Goal: Find specific page/section: Find specific page/section

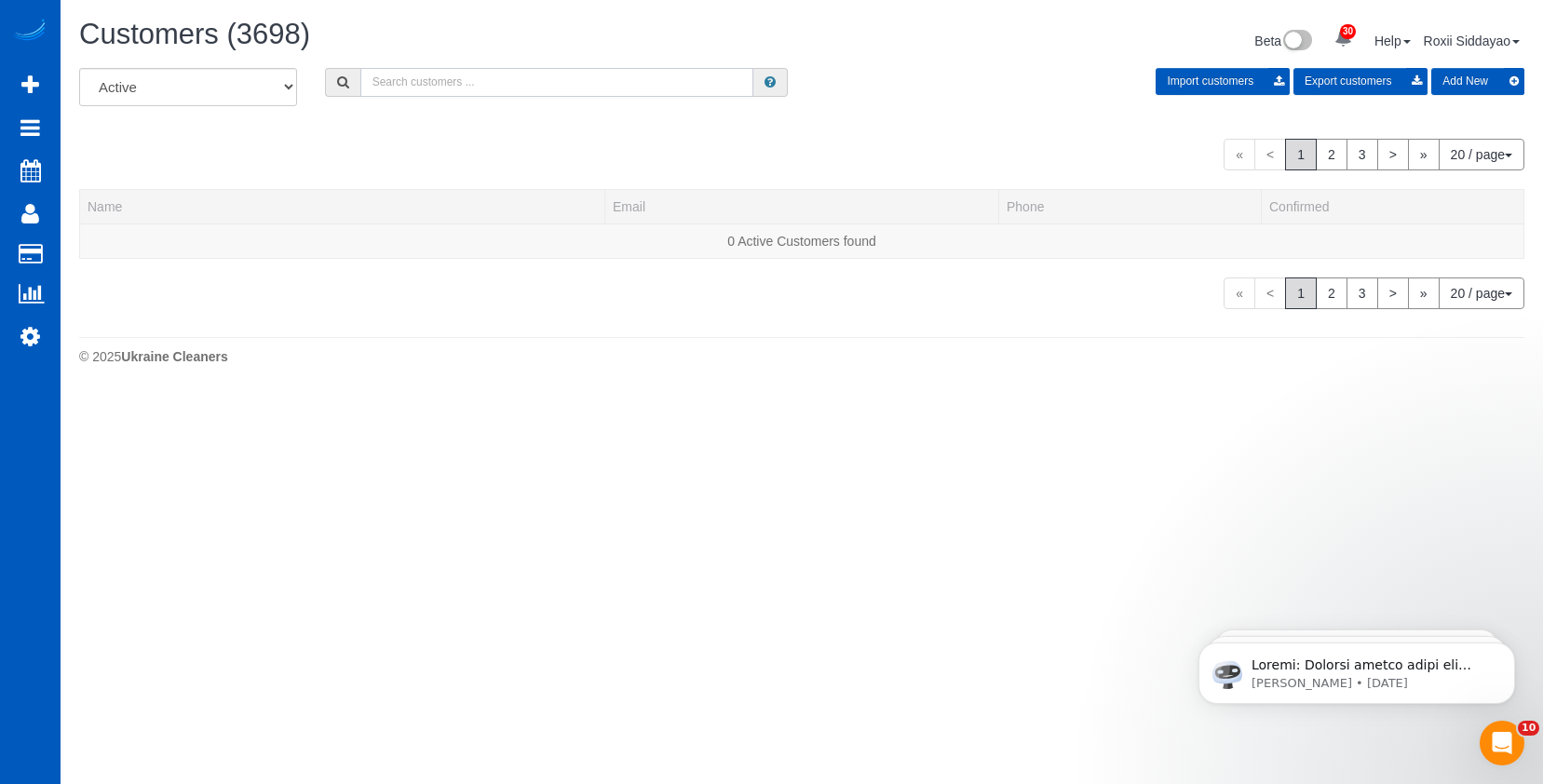
click at [441, 85] on input "text" at bounding box center [556, 82] width 393 height 29
paste input "1520"
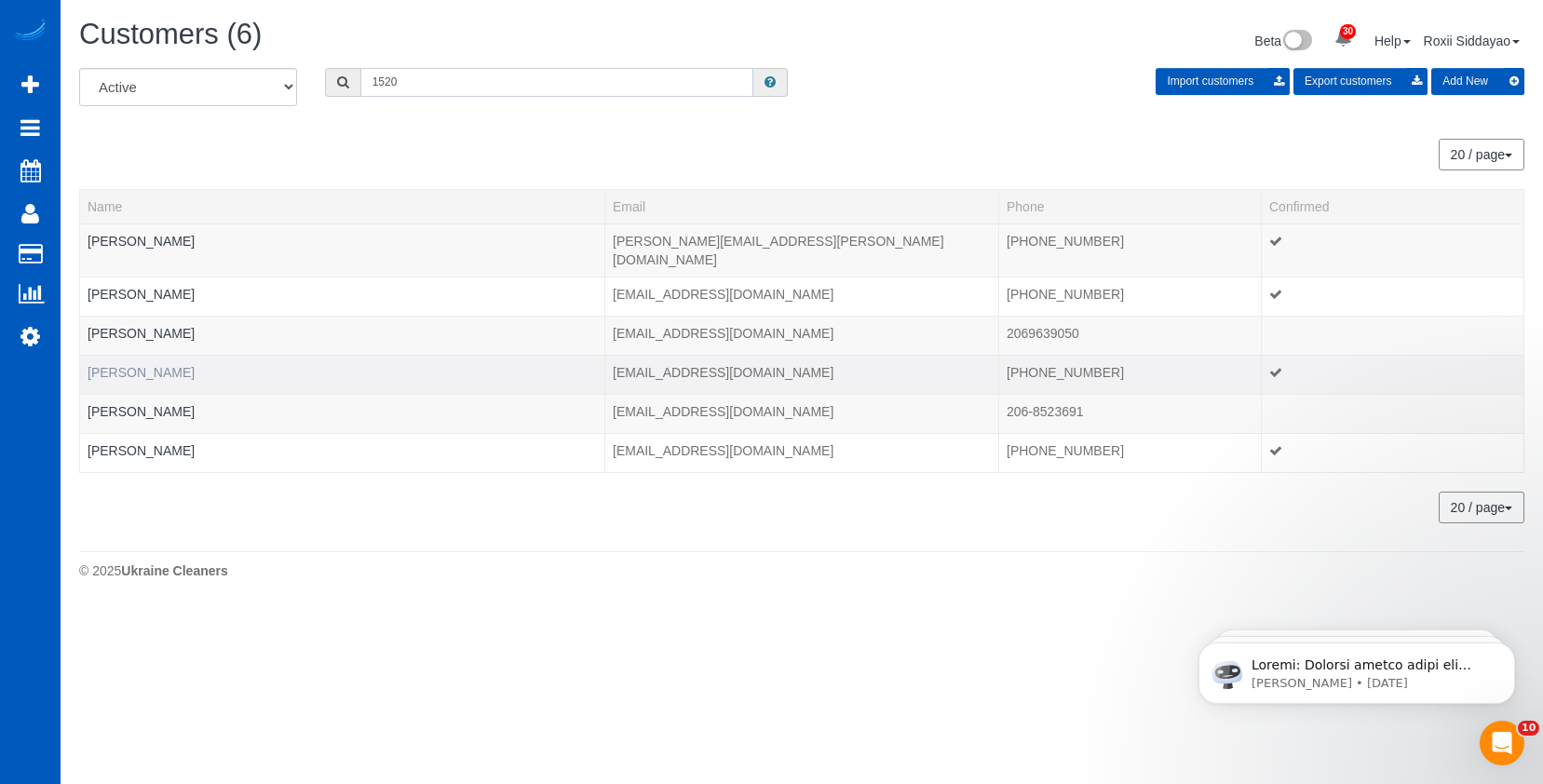
type input "1520"
click at [133, 365] on link "[PERSON_NAME]" at bounding box center [141, 371] width 107 height 14
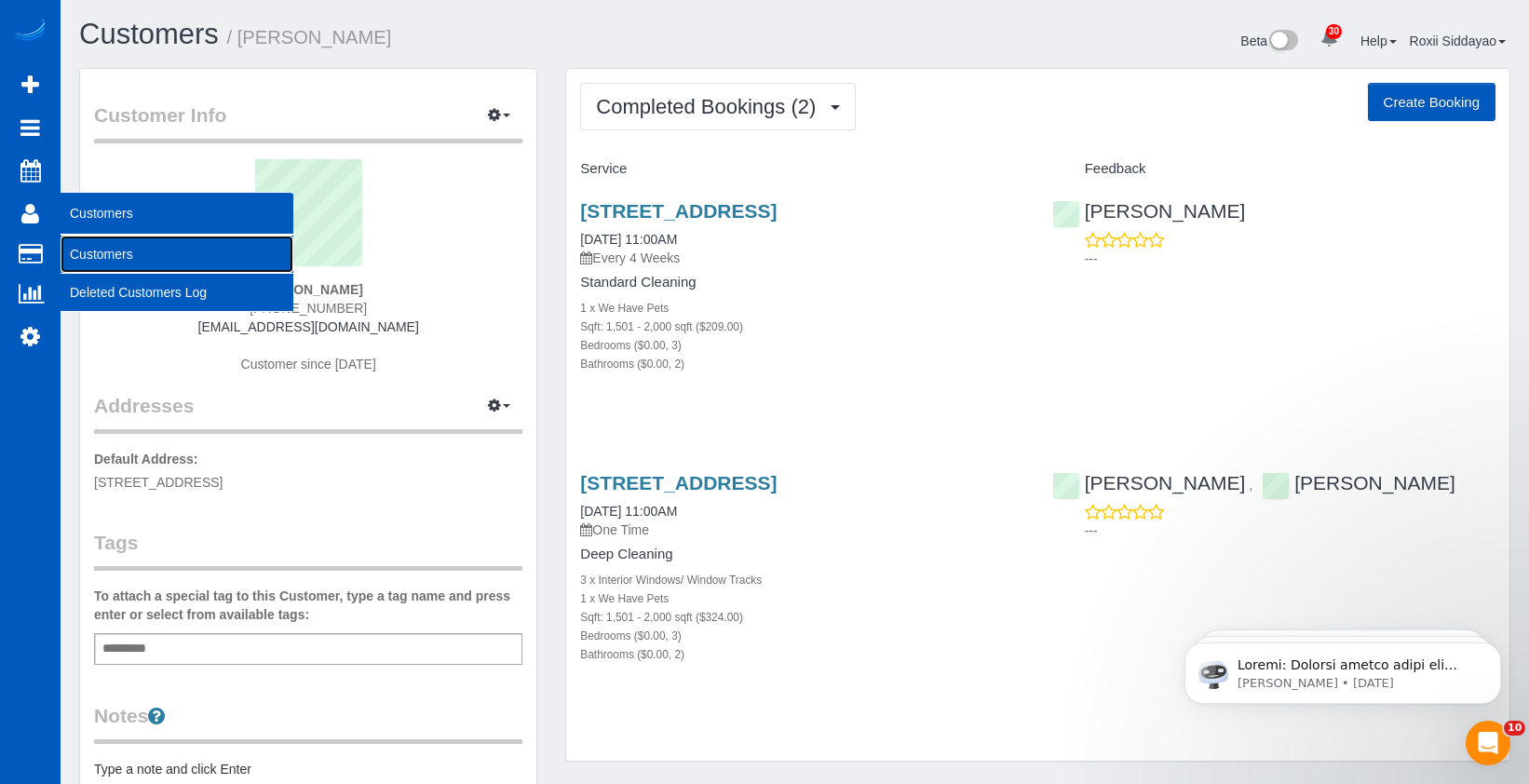
click at [76, 243] on link "Customers" at bounding box center [177, 254] width 232 height 38
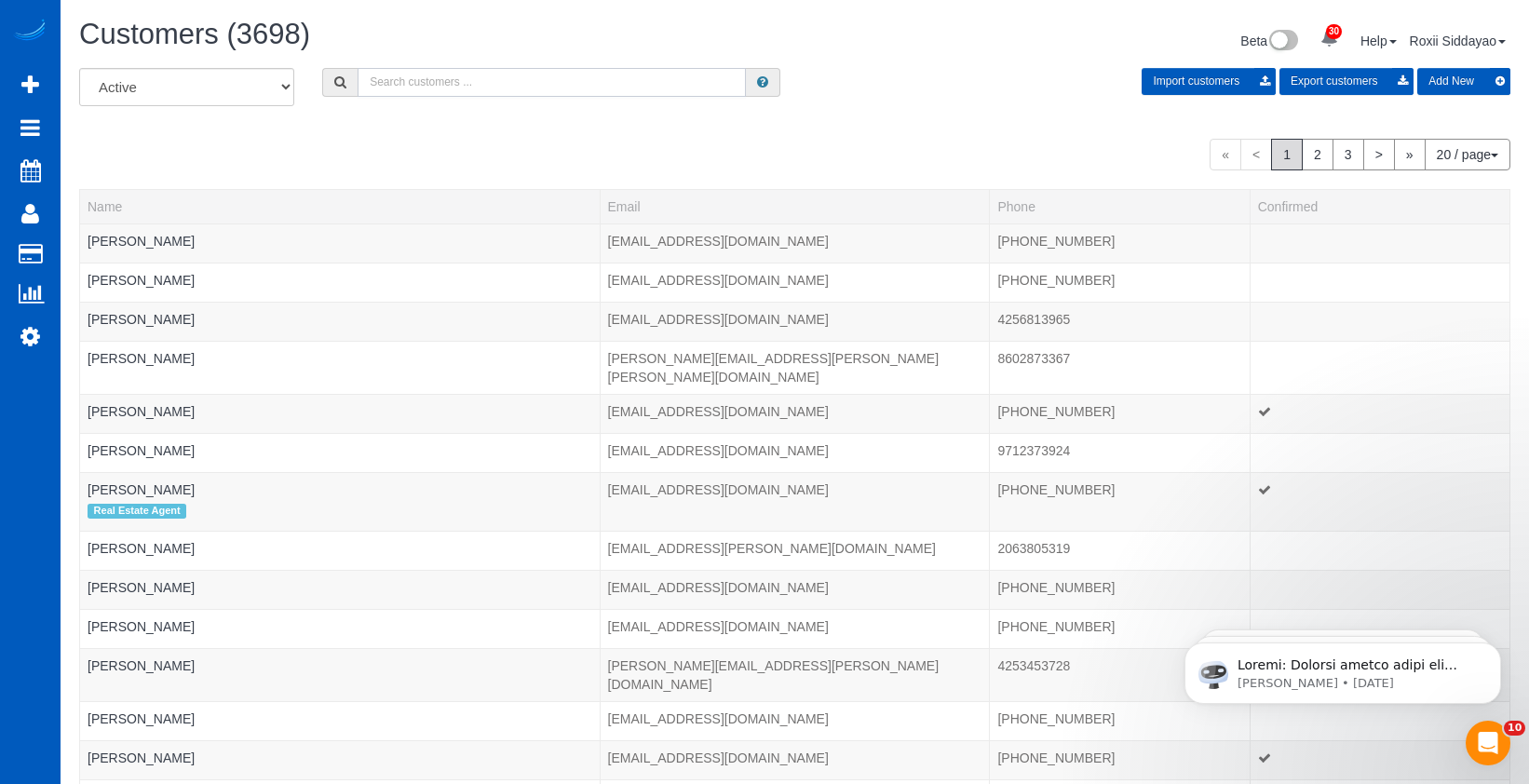
click at [426, 76] on input "text" at bounding box center [552, 82] width 389 height 29
click at [419, 77] on input "text" at bounding box center [552, 82] width 389 height 29
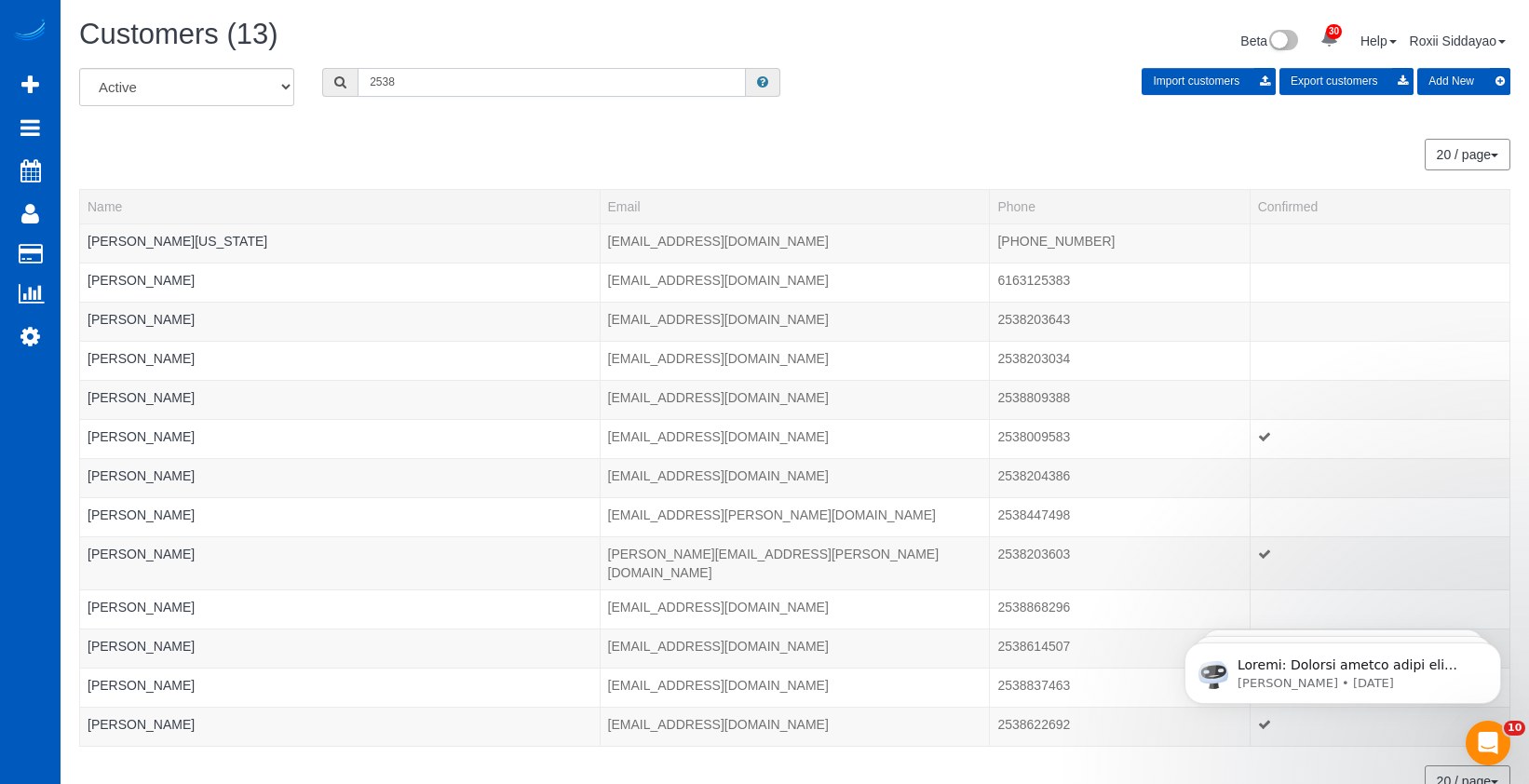
click at [424, 73] on input "2538" at bounding box center [552, 82] width 389 height 29
click at [422, 73] on input "2538" at bounding box center [552, 82] width 389 height 29
click at [443, 78] on input "2538" at bounding box center [552, 82] width 389 height 29
paste input "3204"
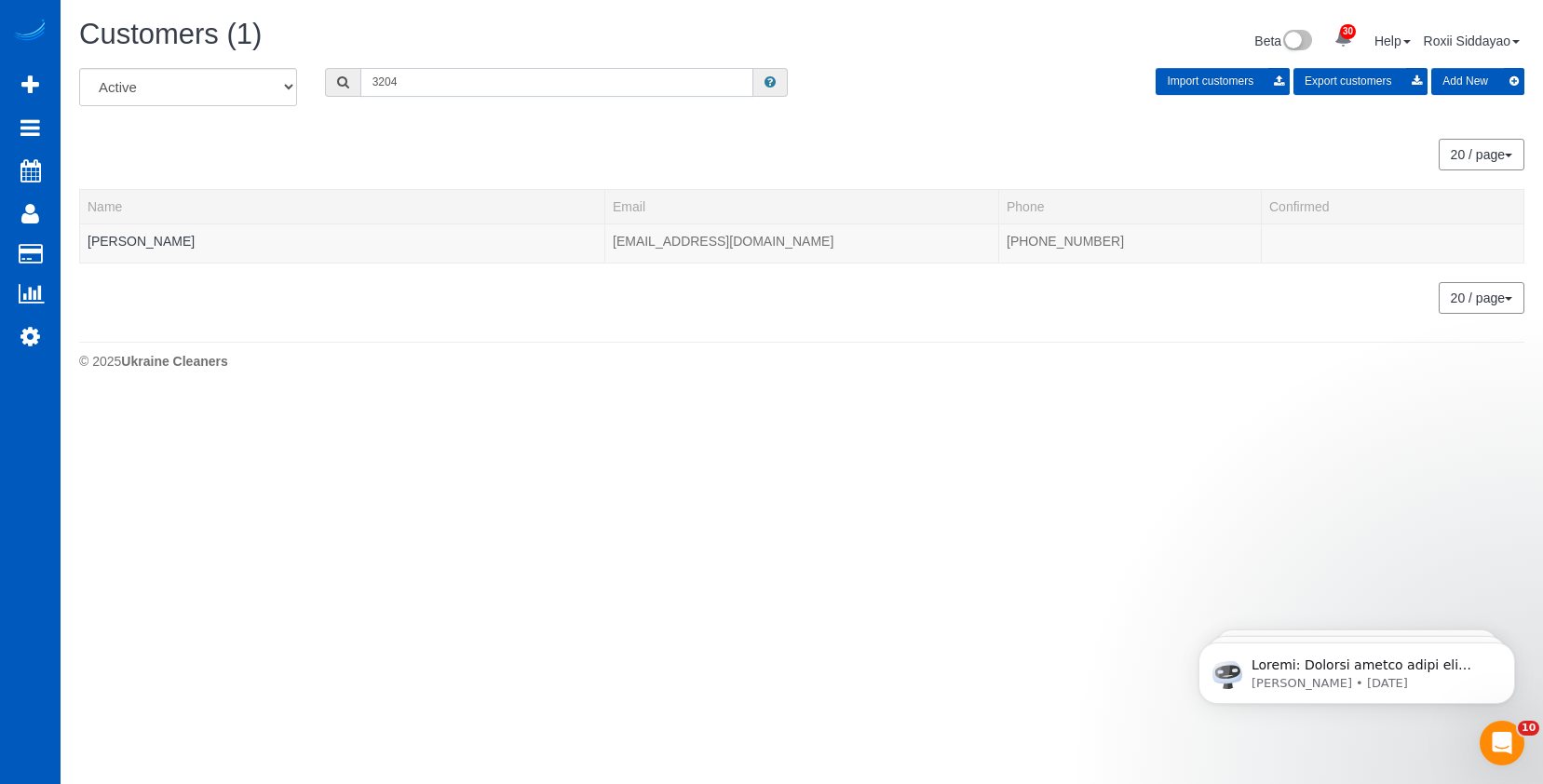
type input "3204"
